Goal: Task Accomplishment & Management: Manage account settings

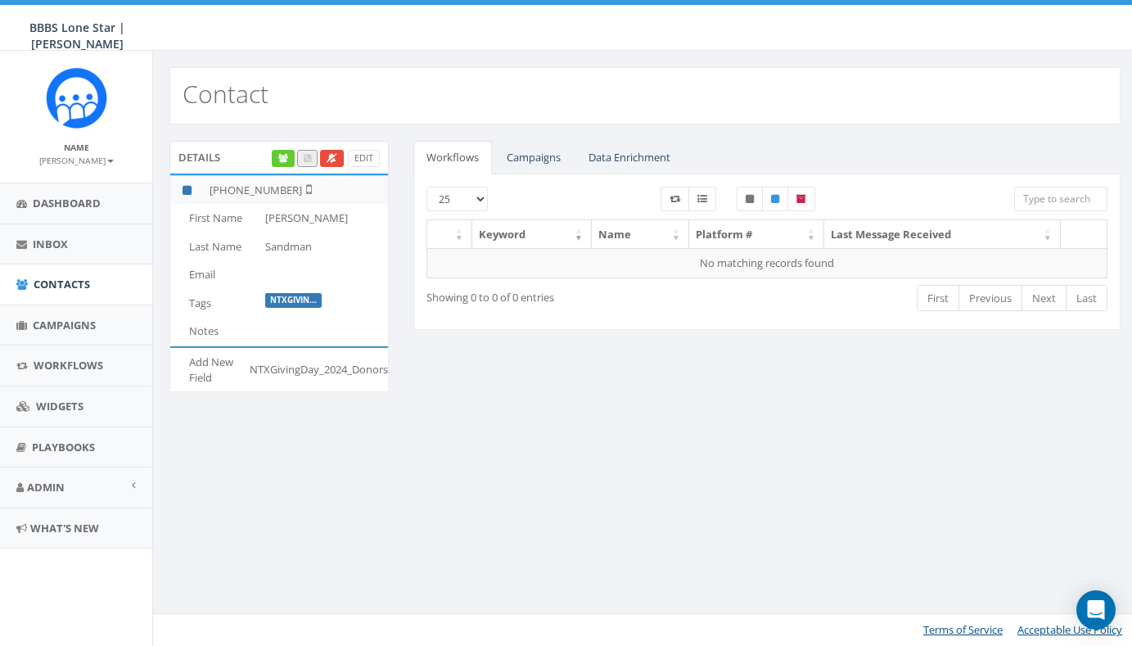
click at [754, 491] on div "Contact Details Edit [PHONE_NUMBER] First Name [PERSON_NAME] Last Name [PERSON_…" at bounding box center [644, 348] width 985 height 595
click at [433, 459] on div "Contact Details Edit +1 978-886-0638 First Name Zack Last Name Sandman Email Ta…" at bounding box center [644, 348] width 985 height 595
click at [66, 321] on span "Campaigns" at bounding box center [64, 325] width 63 height 15
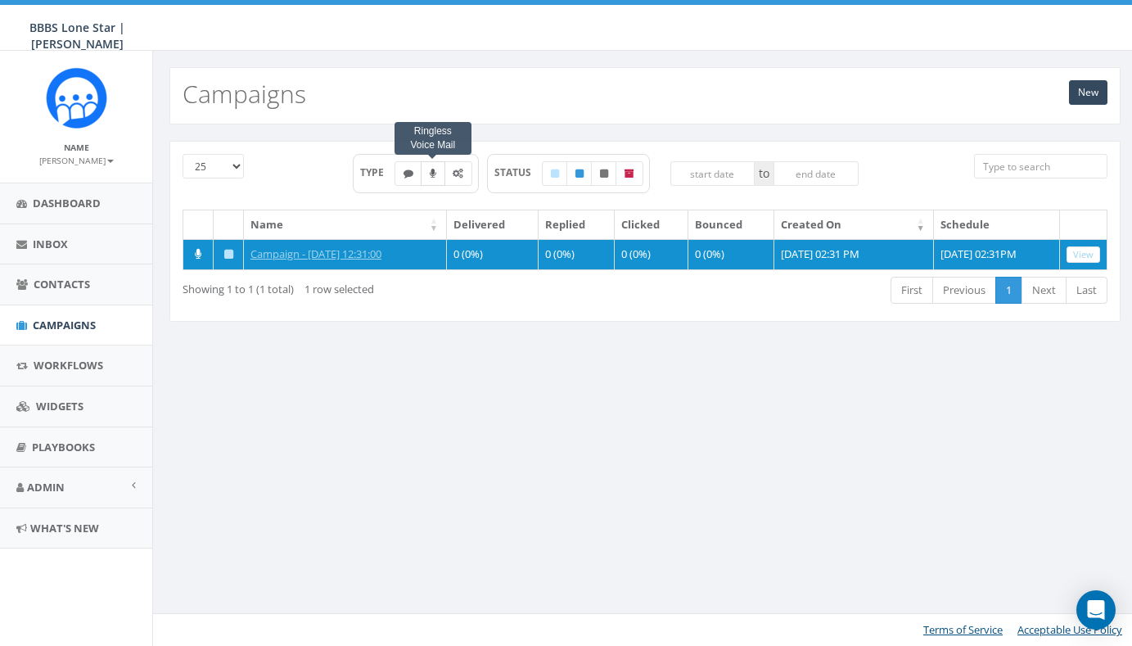
click at [430, 176] on icon at bounding box center [433, 174] width 7 height 10
checkbox input "true"
click at [406, 174] on icon at bounding box center [408, 174] width 10 height 10
checkbox input "true"
click at [432, 180] on label at bounding box center [433, 173] width 25 height 25
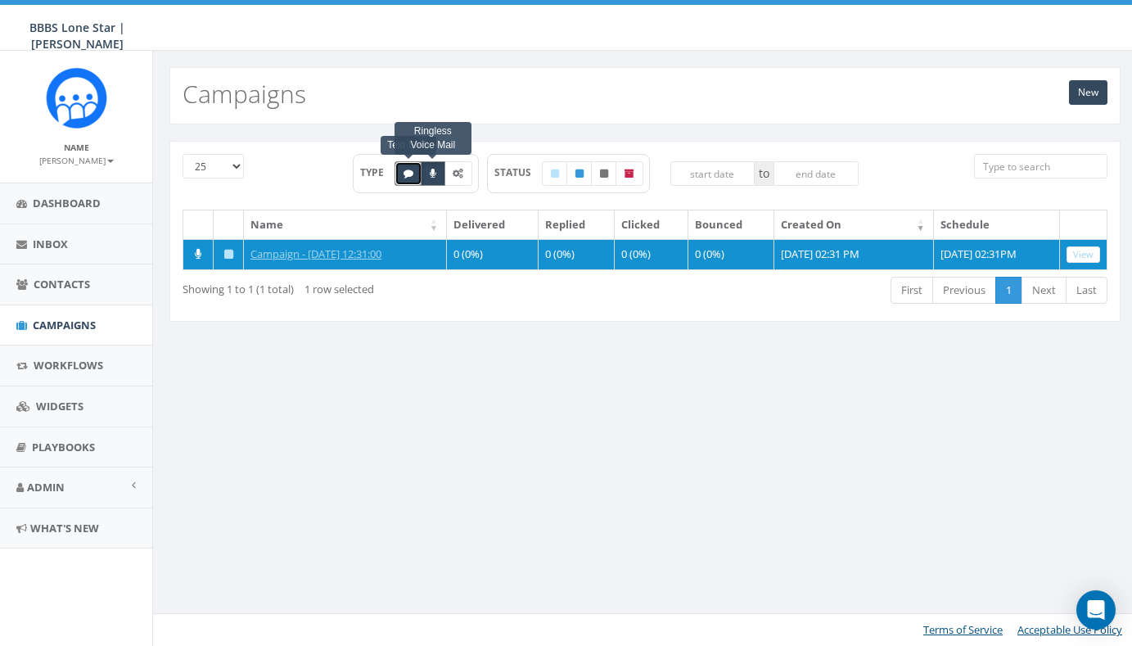
checkbox input "false"
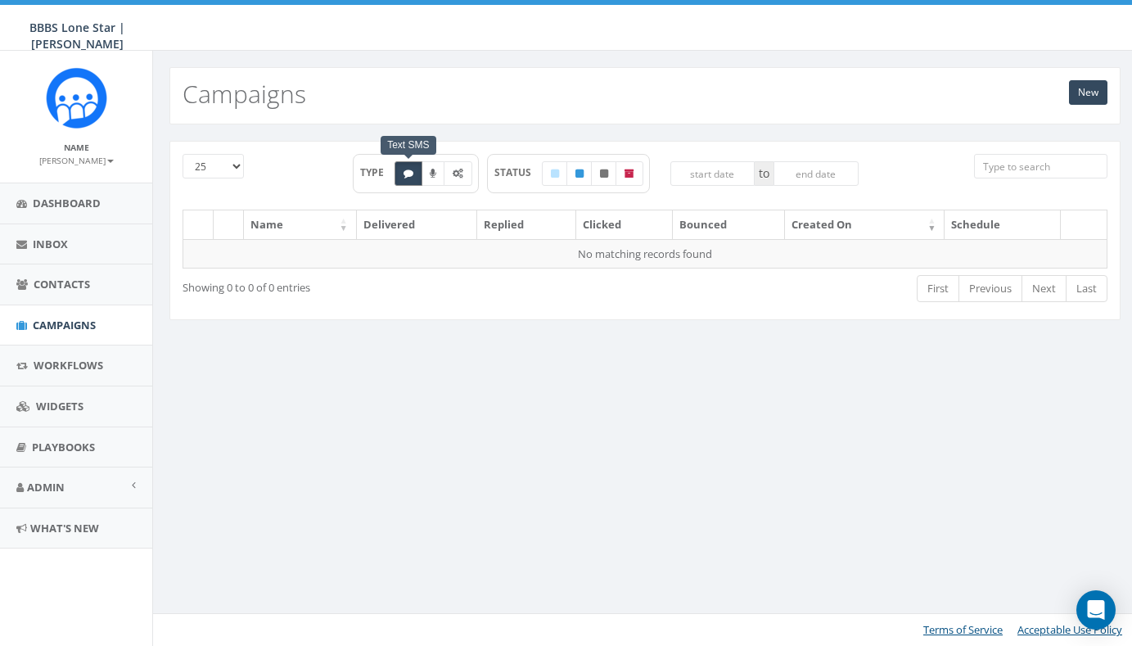
click at [402, 183] on label at bounding box center [408, 173] width 28 height 25
checkbox input "false"
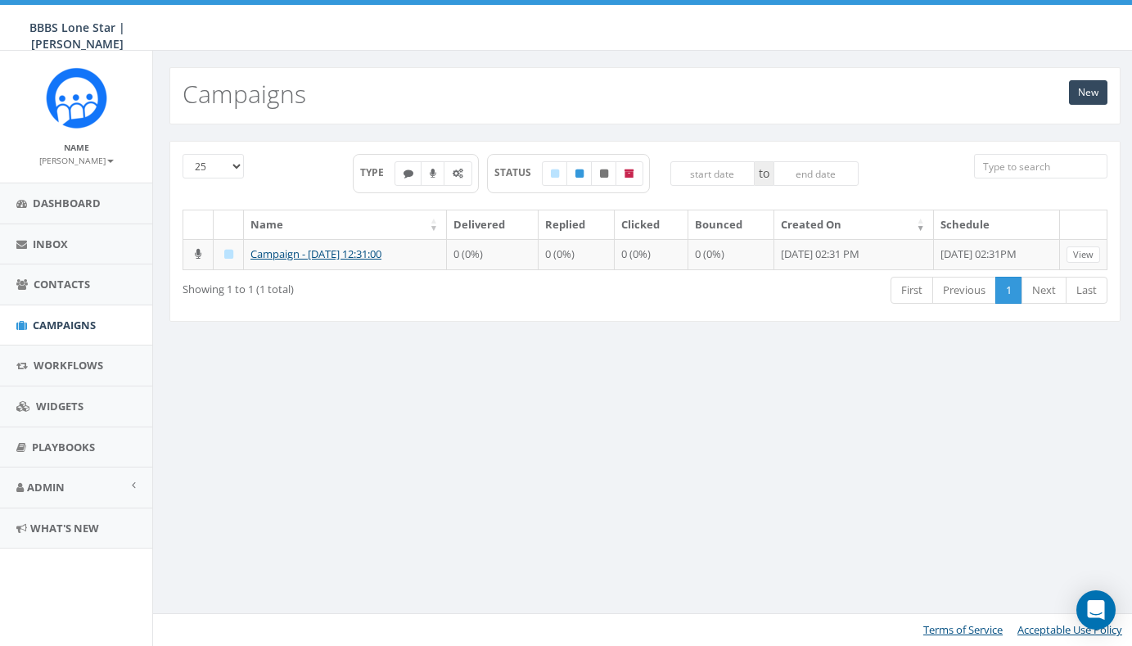
click at [479, 358] on div "[PHONE_NUMBER] TYPE Text SMS STATUS to Name Delivered Replied Clicked Bounced C…" at bounding box center [645, 241] width 984 height 234
click at [517, 448] on div "New Campaigns 25 50 100 TYPE STATUS to Name Delivered Replied Clicked Bounced C…" at bounding box center [644, 348] width 985 height 595
